Goal: Information Seeking & Learning: Check status

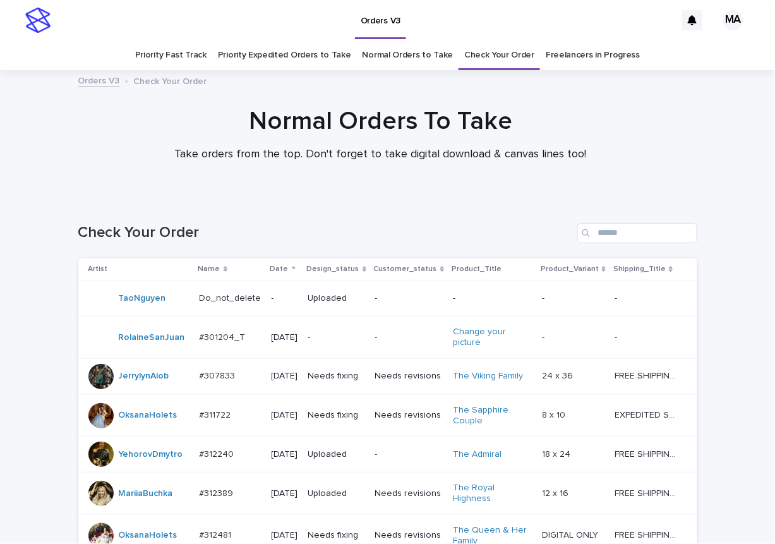
scroll to position [807, 0]
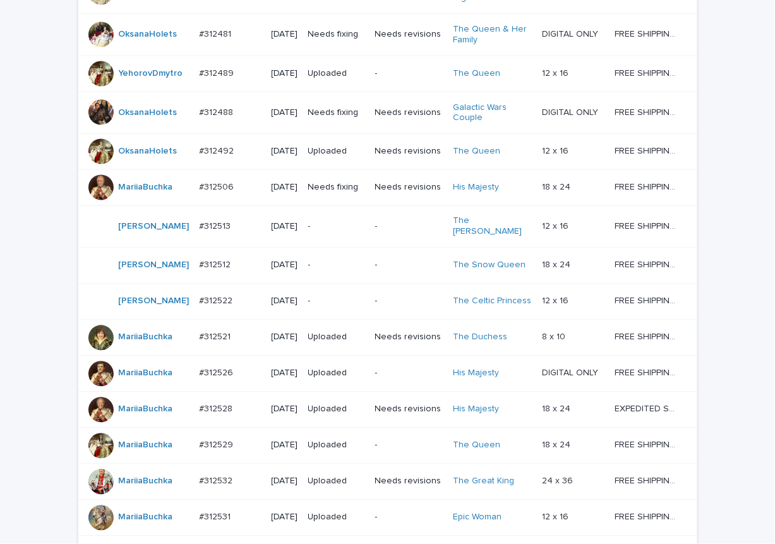
scroll to position [807, 0]
